Goal: Check status: Check status

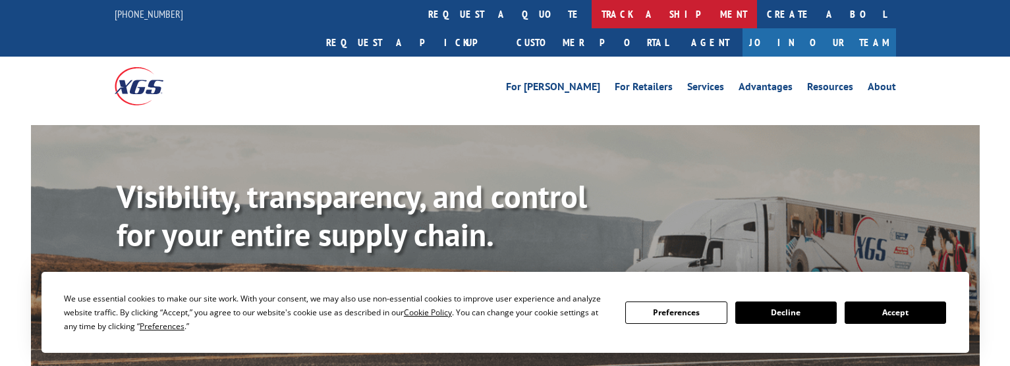
click at [591, 14] on link "track a shipment" at bounding box center [673, 14] width 165 height 28
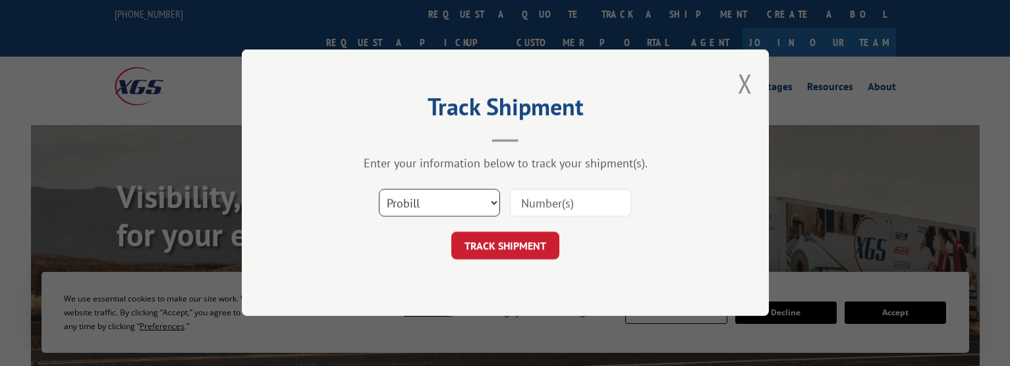
drag, startPoint x: 491, startPoint y: 200, endPoint x: 477, endPoint y: 216, distance: 21.0
click at [492, 200] on select "Select category... Probill BOL PO" at bounding box center [439, 204] width 121 height 28
select select "bol"
click at [379, 190] on select "Select category... Probill BOL PO" at bounding box center [439, 204] width 121 height 28
click at [576, 201] on input at bounding box center [570, 204] width 121 height 28
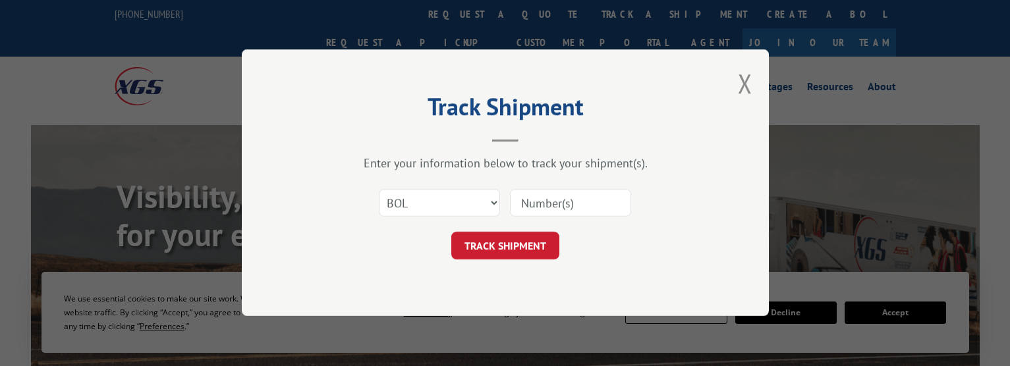
paste input "17228107"
type input "17228107"
click button "TRACK SHIPMENT" at bounding box center [505, 246] width 108 height 28
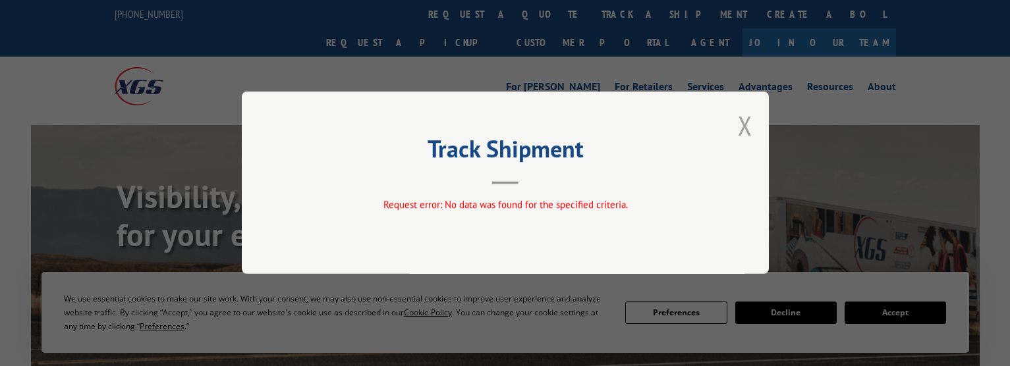
click at [741, 125] on button "Close modal" at bounding box center [745, 125] width 14 height 35
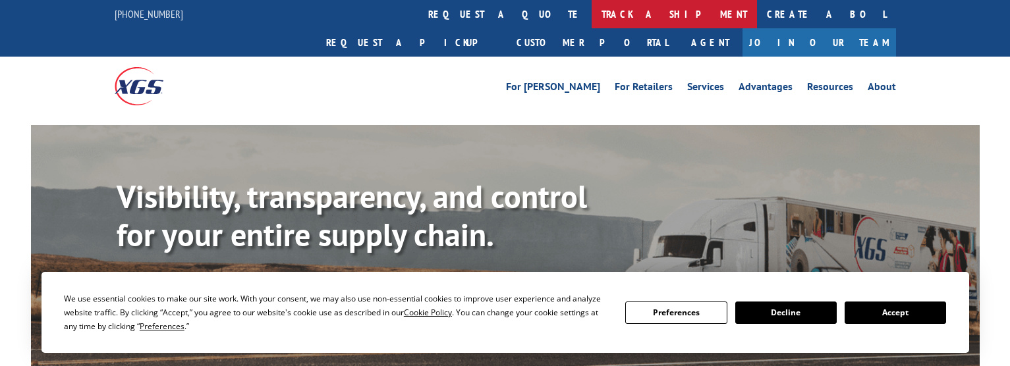
click at [591, 11] on link "track a shipment" at bounding box center [673, 14] width 165 height 28
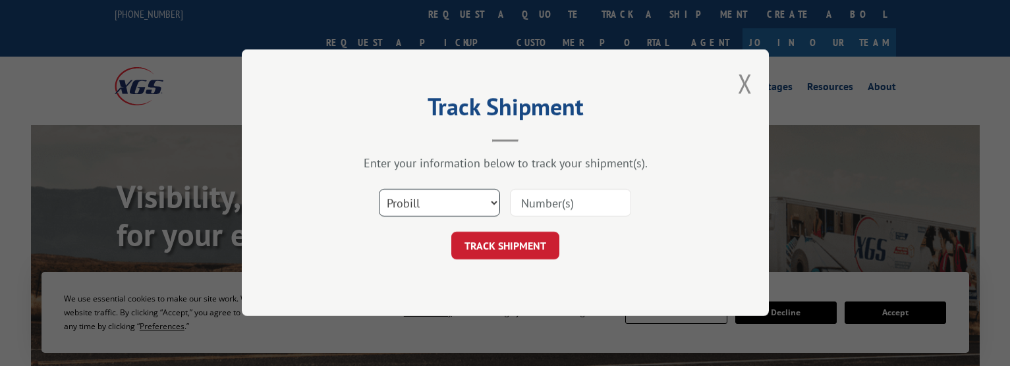
click at [442, 203] on select "Select category... Probill BOL PO" at bounding box center [439, 204] width 121 height 28
select select "po"
click at [379, 190] on select "Select category... Probill BOL PO" at bounding box center [439, 204] width 121 height 28
click at [532, 203] on input at bounding box center [570, 204] width 121 height 28
paste input "294990266"
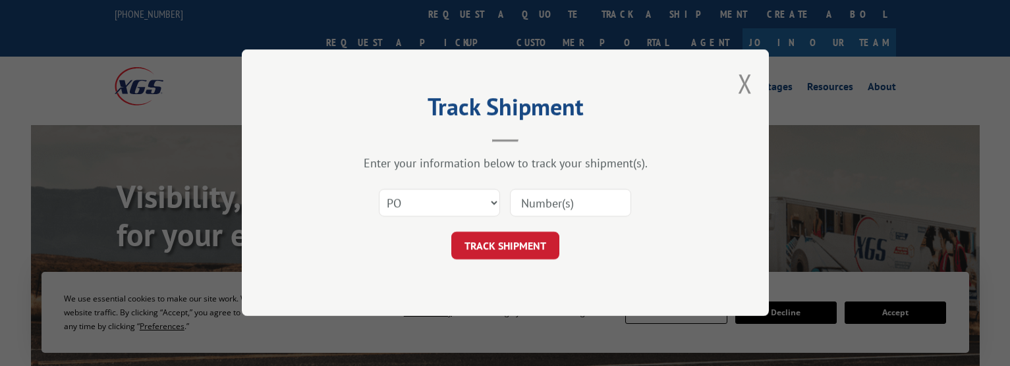
type input "294990266"
click at [526, 250] on button "TRACK SHIPMENT" at bounding box center [505, 246] width 108 height 28
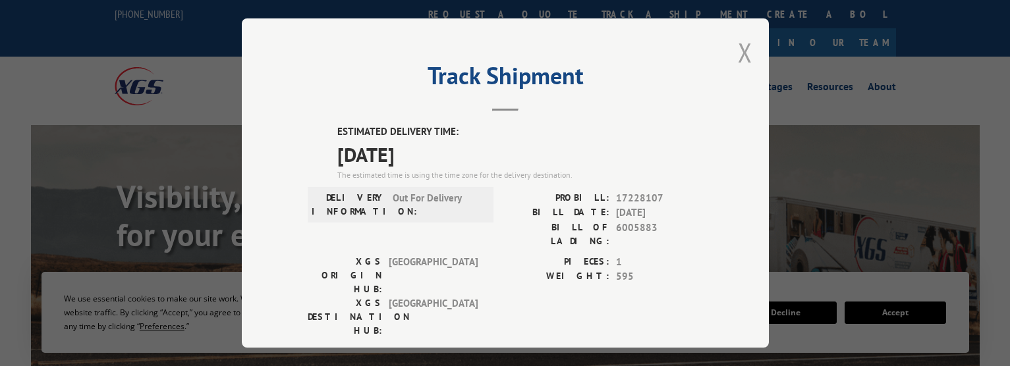
click at [746, 51] on button "Close modal" at bounding box center [745, 52] width 14 height 35
